Goal: Information Seeking & Learning: Check status

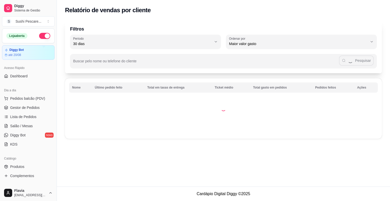
select select "30"
select select "HIGHEST_TOTAL_SPENT_WITH_ORDERS"
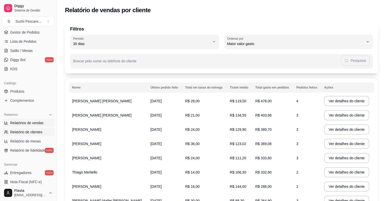
click at [23, 122] on span "Relatórios de vendas" at bounding box center [27, 122] width 34 height 5
select select "ALL"
select select "0"
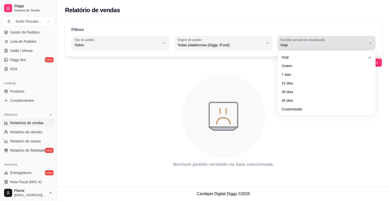
click at [369, 45] on button "Escolher período de visualização Hoje" at bounding box center [327, 43] width 98 height 14
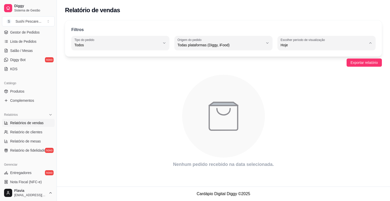
click at [333, 68] on span "Ontem" at bounding box center [325, 65] width 82 height 5
type input "1"
select select "1"
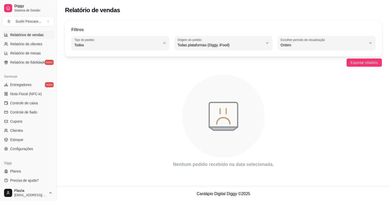
scroll to position [165, 0]
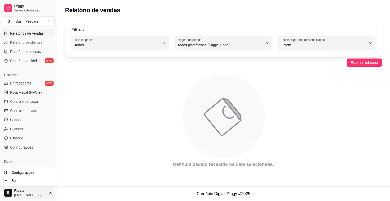
click at [50, 195] on html "Diggy Sistema de Gestão S Sushi Pescare ... Loja aberta Diggy Bot até 20/08 Ace…" at bounding box center [195, 100] width 390 height 201
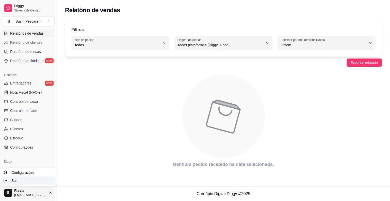
click at [30, 177] on div "Sair" at bounding box center [28, 180] width 54 height 8
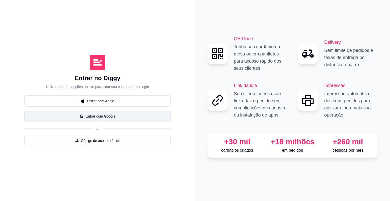
click at [89, 119] on button "Entrar com Google" at bounding box center [97, 116] width 146 height 11
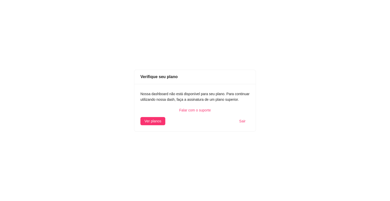
select select "ALL"
select select "0"
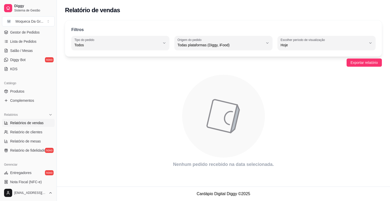
scroll to position [79, 0]
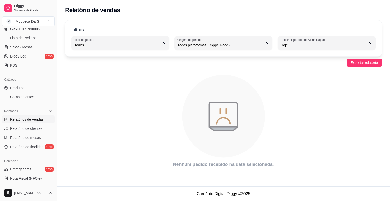
click at [29, 119] on span "Relatórios de vendas" at bounding box center [27, 119] width 34 height 5
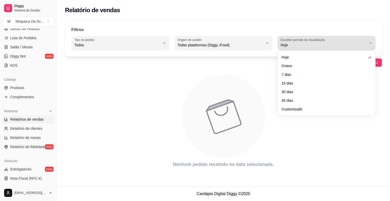
click at [372, 42] on icon "button" at bounding box center [371, 43] width 4 height 4
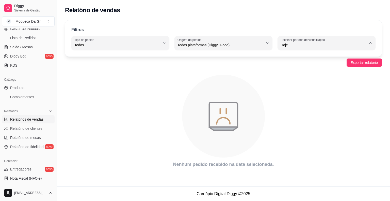
click at [287, 73] on span "7 dias" at bounding box center [325, 73] width 82 height 5
type input "7"
select select "7"
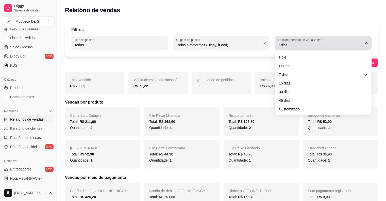
click at [368, 43] on icon "button" at bounding box center [367, 43] width 4 height 4
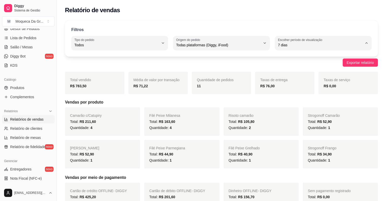
click at [283, 94] on li "30 dias" at bounding box center [323, 90] width 89 height 8
type input "30"
select select "30"
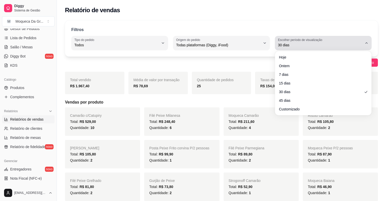
click at [368, 42] on icon "button" at bounding box center [367, 43] width 4 height 4
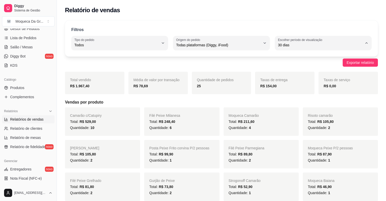
click at [286, 84] on span "15 dias" at bounding box center [321, 81] width 80 height 5
type input "15"
select select "15"
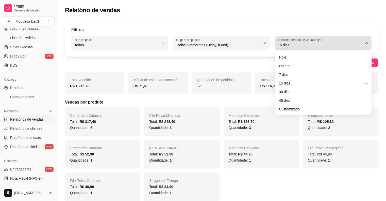
click at [369, 43] on button "Escolher período de visualização 15 dias" at bounding box center [323, 43] width 97 height 14
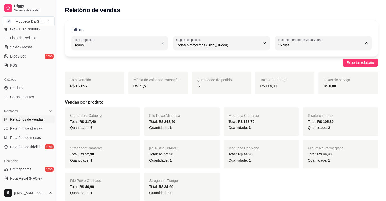
click at [294, 68] on span "Ontem" at bounding box center [321, 65] width 80 height 5
type input "1"
select select "1"
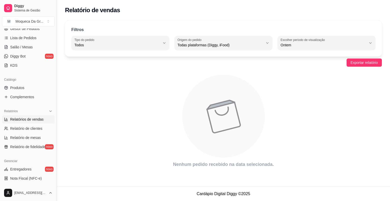
click at [56, 99] on button "Toggle Sidebar" at bounding box center [57, 100] width 4 height 201
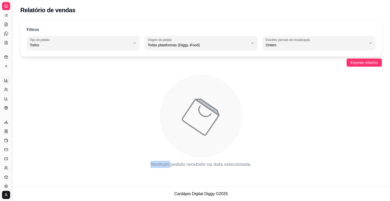
click at [56, 99] on icon "animation" at bounding box center [201, 116] width 362 height 89
click at [11, 100] on button "Toggle Sidebar" at bounding box center [12, 100] width 4 height 201
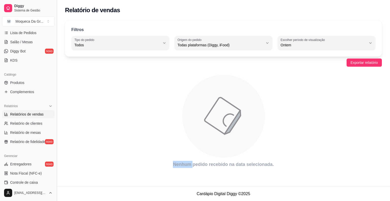
click at [11, 100] on div "Loja aberta Plano Essencial até 16/09 Acesso Rápido Dashboard Dia a dia Pedidos…" at bounding box center [28, 106] width 57 height 156
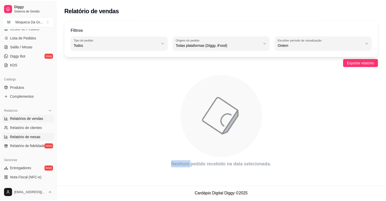
scroll to position [0, 0]
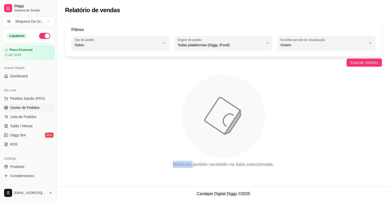
click at [28, 108] on span "Gestor de Pedidos" at bounding box center [24, 107] width 29 height 5
